Goal: Information Seeking & Learning: Learn about a topic

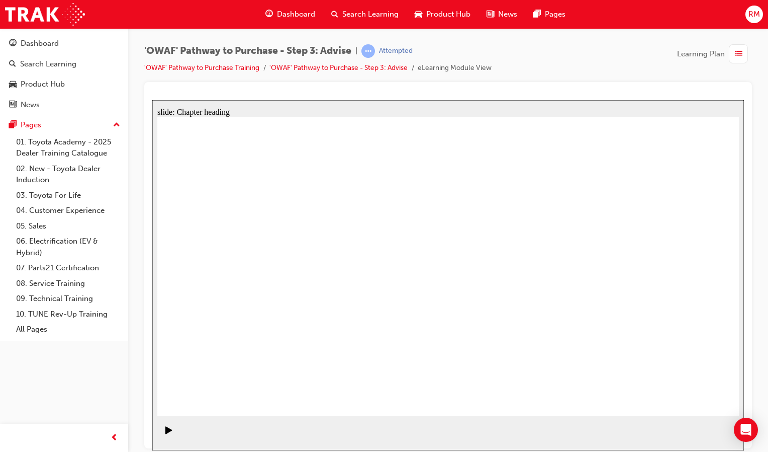
click at [167, 432] on rect "Pause (Ctrl+Alt+P)" at bounding box center [168, 428] width 2 height 7
click at [165, 432] on icon "Play (Ctrl+Alt+P)" at bounding box center [168, 429] width 7 height 8
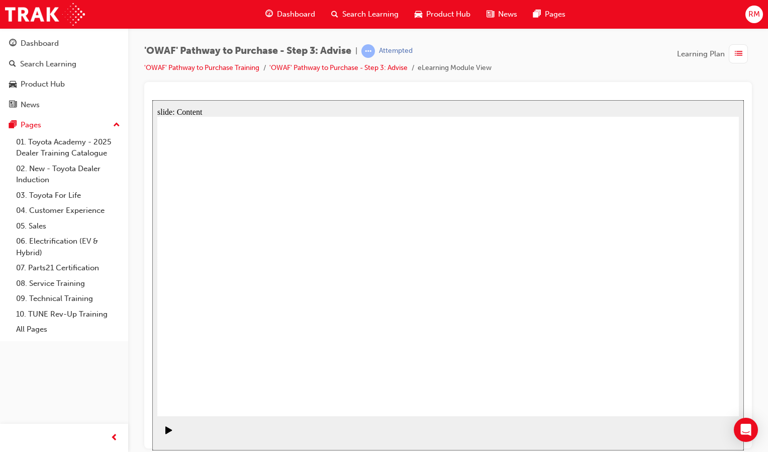
drag, startPoint x: 622, startPoint y: 264, endPoint x: 628, endPoint y: 267, distance: 6.6
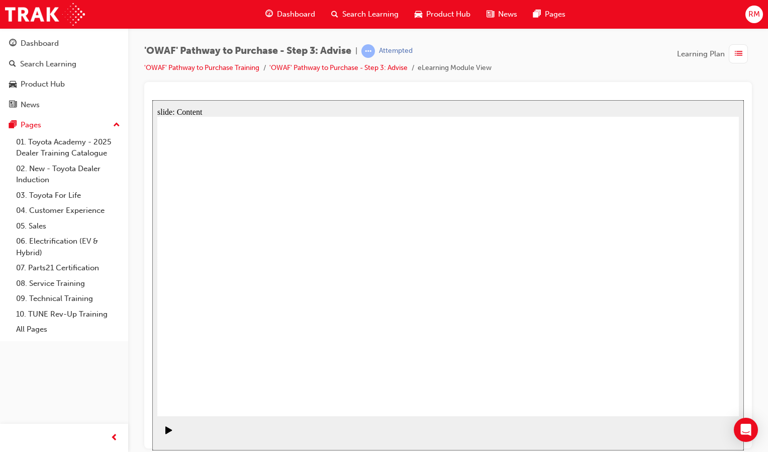
drag, startPoint x: 312, startPoint y: 256, endPoint x: 324, endPoint y: 248, distance: 14.5
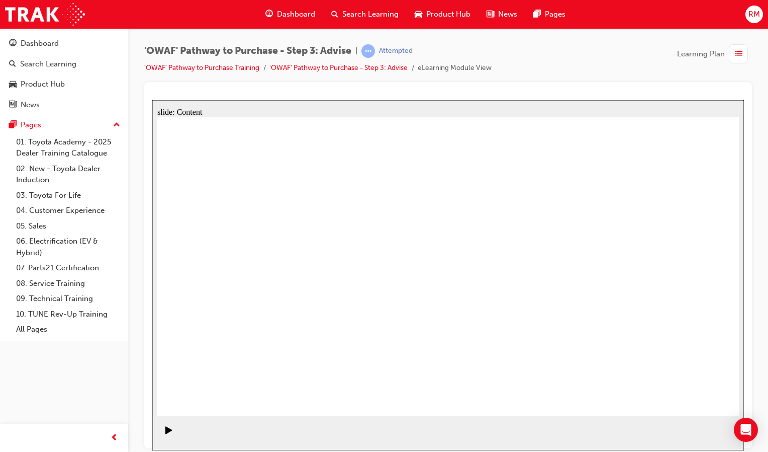
click at [161, 435] on div "Play (Ctrl+Alt+P)" at bounding box center [168, 433] width 17 height 17
click at [167, 432] on rect "Pause (Ctrl+Alt+P)" at bounding box center [168, 428] width 2 height 7
